Goal: Task Accomplishment & Management: Manage account settings

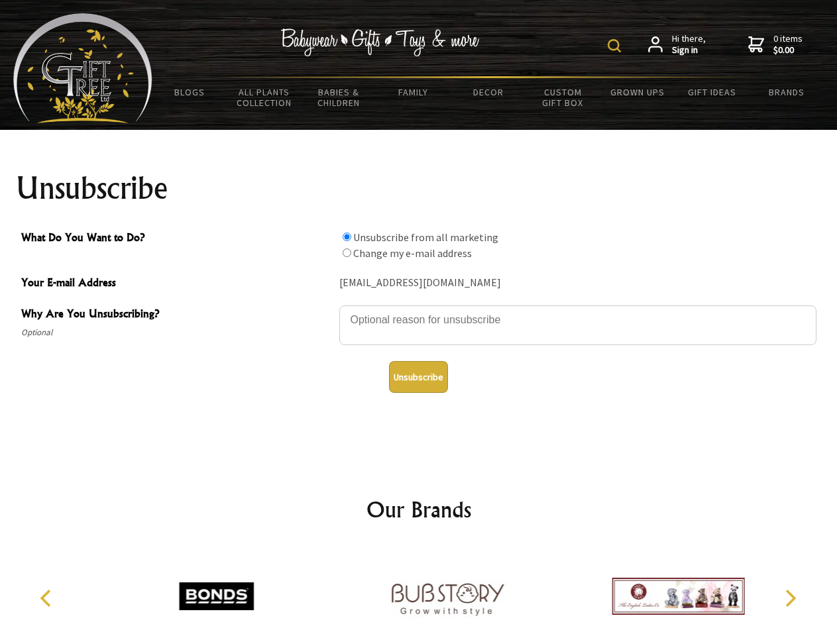
click at [616, 46] on img at bounding box center [613, 45] width 13 height 13
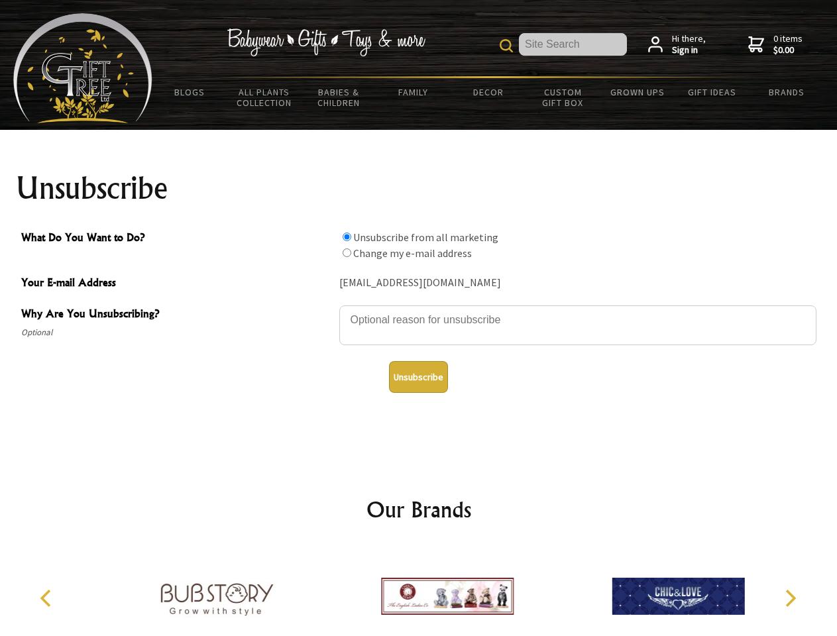
click at [419, 310] on textarea "Why Are You Unsubscribing?" at bounding box center [577, 325] width 477 height 40
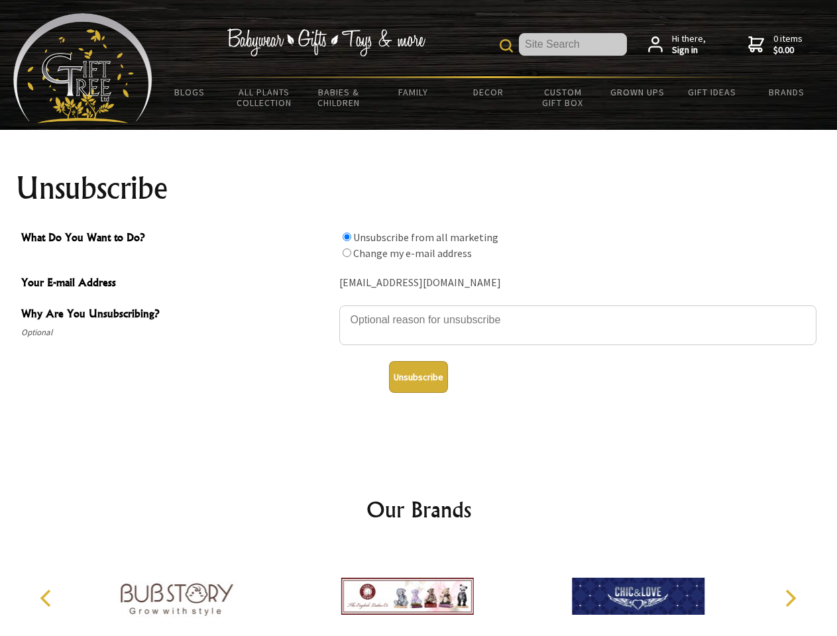
click at [346, 236] on input "What Do You Want to Do?" at bounding box center [346, 236] width 9 height 9
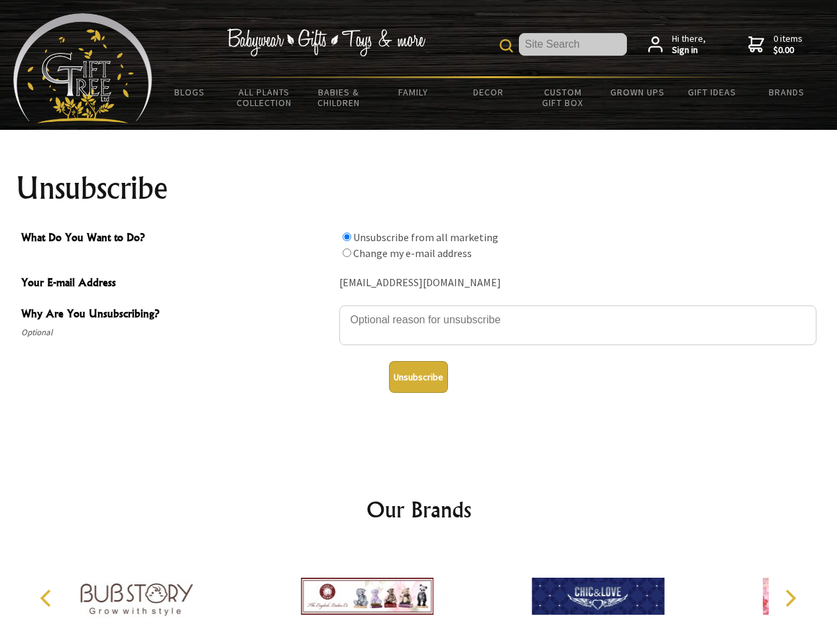
click at [346, 252] on input "What Do You Want to Do?" at bounding box center [346, 252] width 9 height 9
radio input "true"
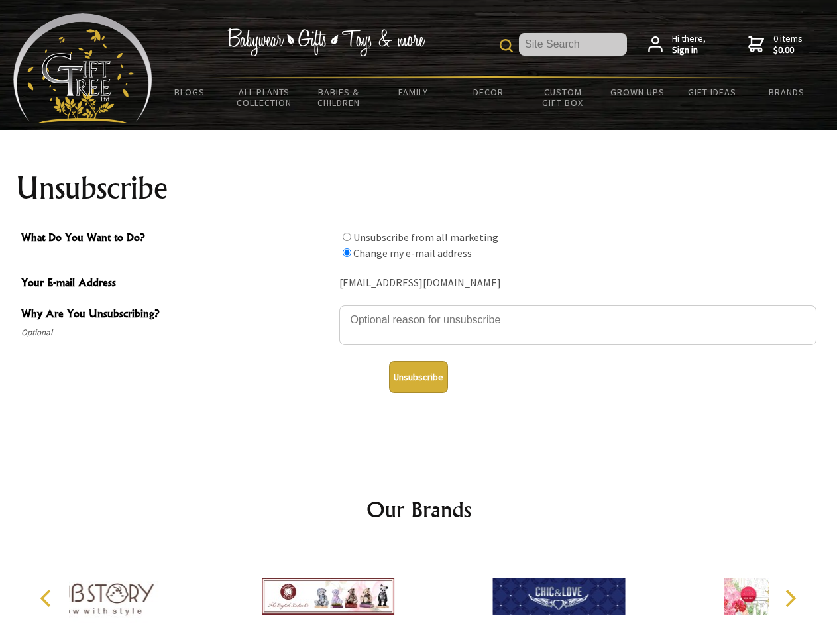
click at [418, 377] on button "Unsubscribe" at bounding box center [418, 377] width 59 height 32
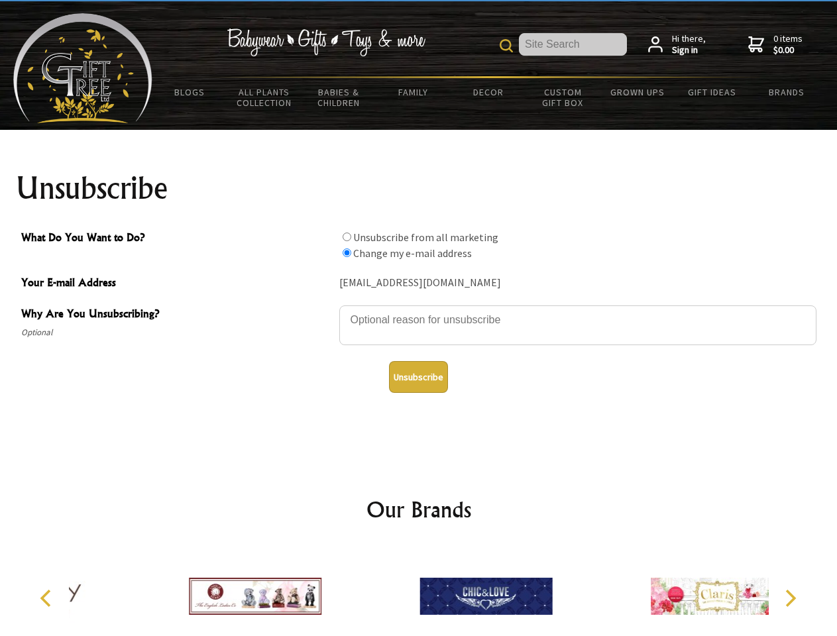
click at [48, 598] on icon "Previous" at bounding box center [46, 598] width 17 height 17
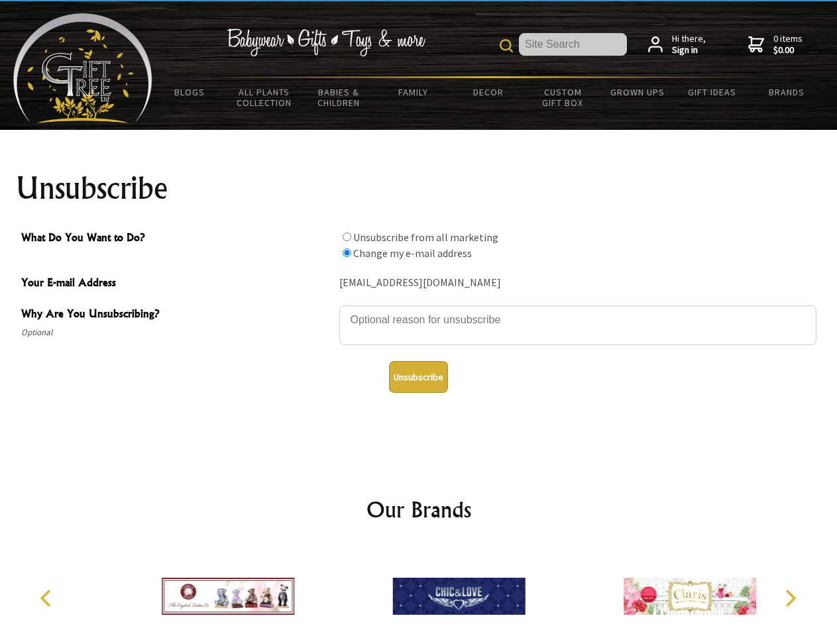
click at [790, 598] on icon "Next" at bounding box center [788, 598] width 17 height 17
